Goal: Contribute content

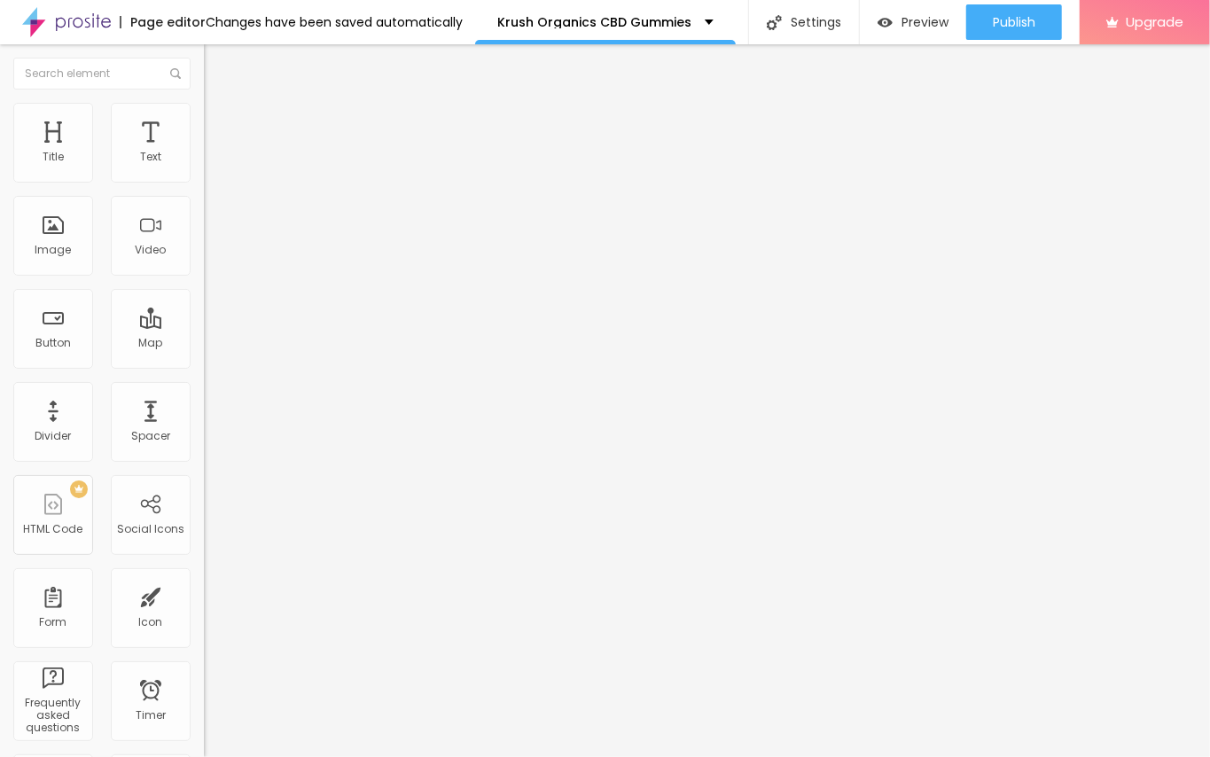
click at [204, 152] on span "Add image" at bounding box center [240, 144] width 73 height 15
click at [217, 66] on img "button" at bounding box center [224, 65] width 14 height 14
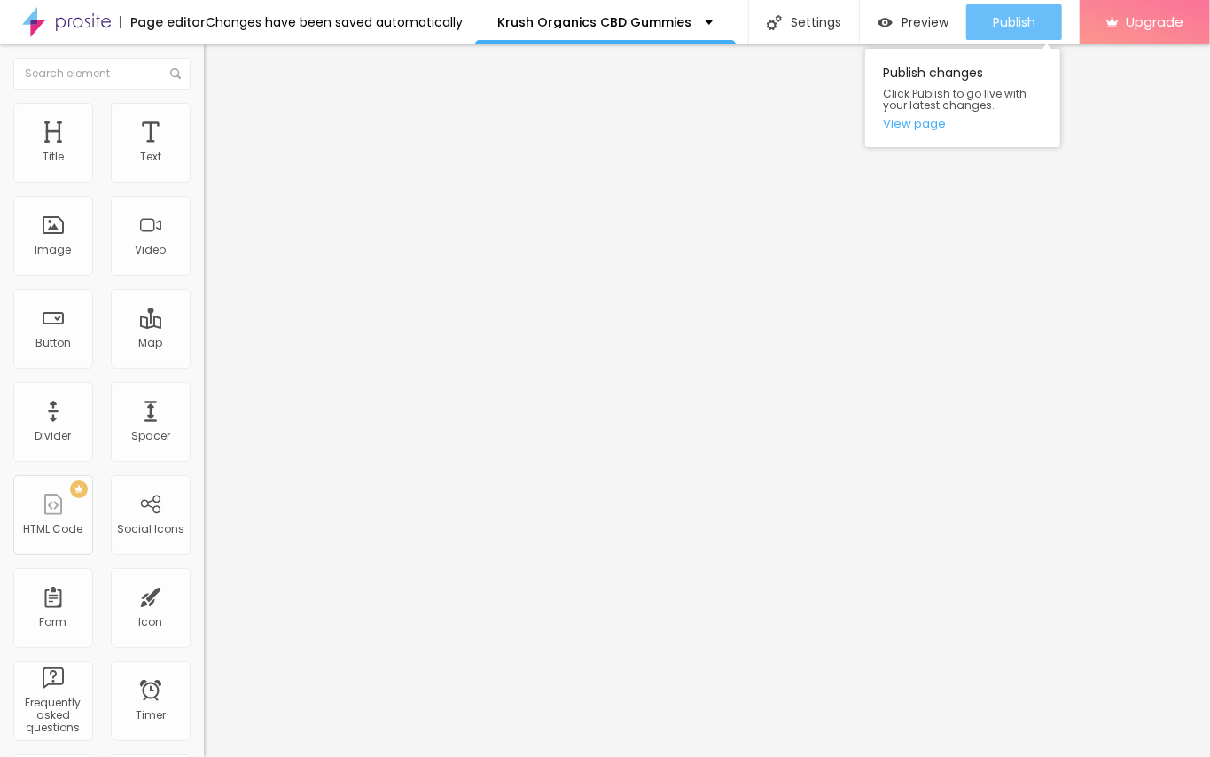
click at [993, 12] on div "Publish" at bounding box center [1014, 21] width 43 height 35
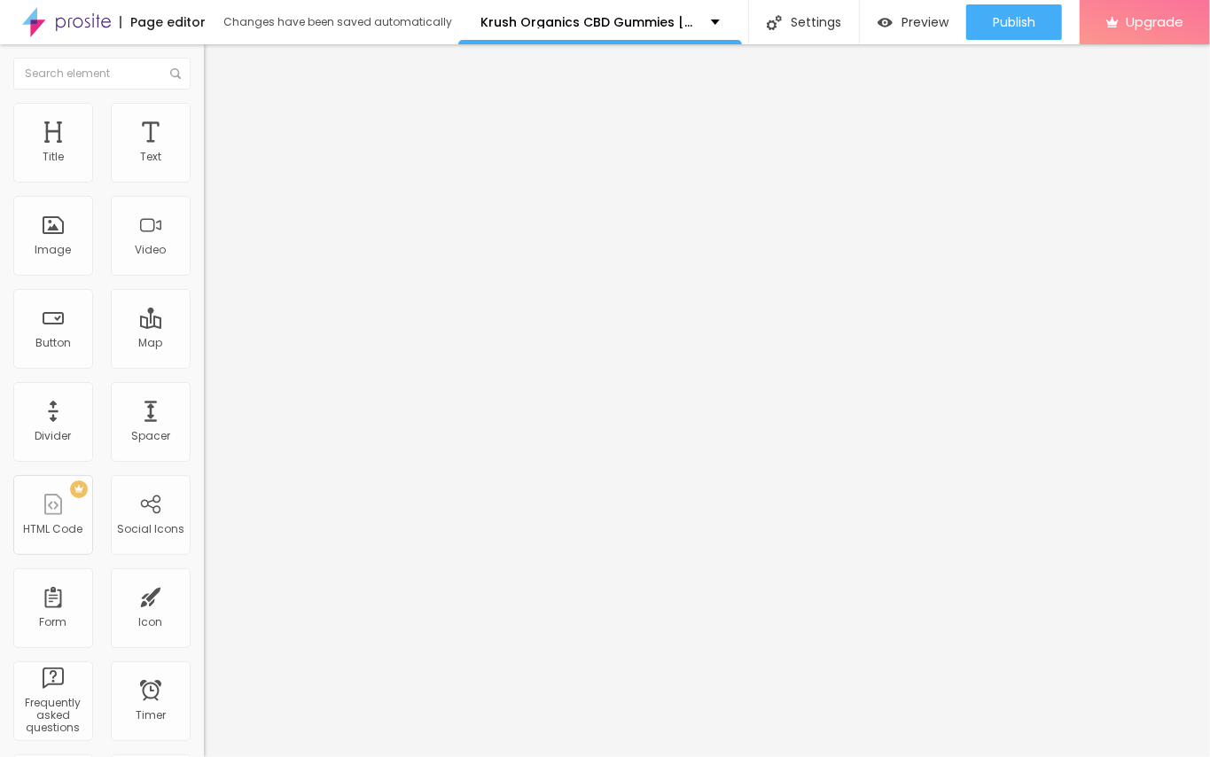
click at [217, 71] on div "Edit Text" at bounding box center [257, 65] width 81 height 14
click at [204, 152] on span "Add image" at bounding box center [240, 144] width 73 height 15
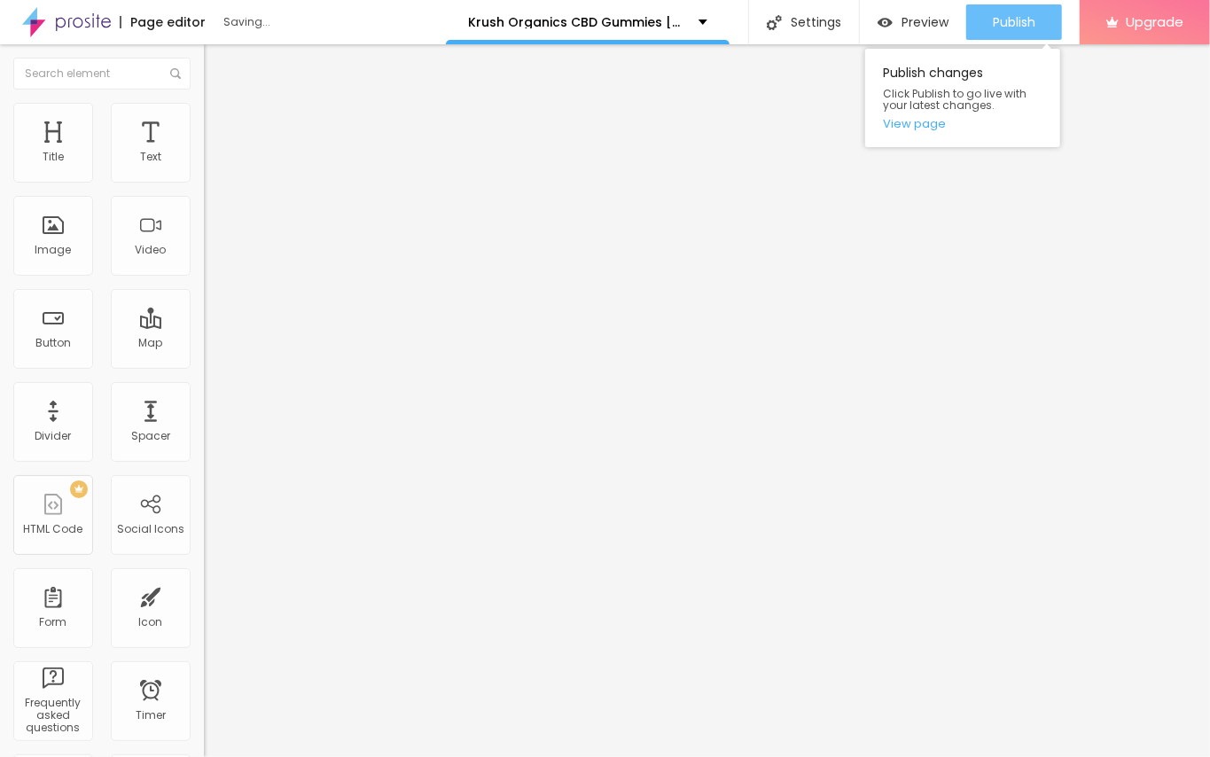
click at [1015, 16] on span "Publish" at bounding box center [1014, 22] width 43 height 14
